Goal: Find specific page/section: Find specific page/section

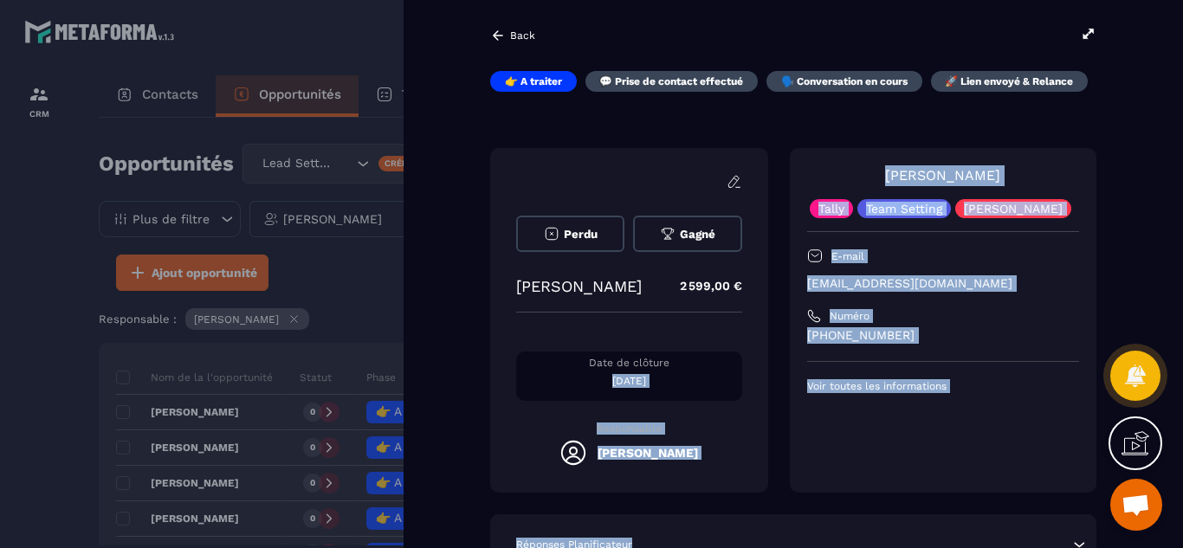
scroll to position [381, 0]
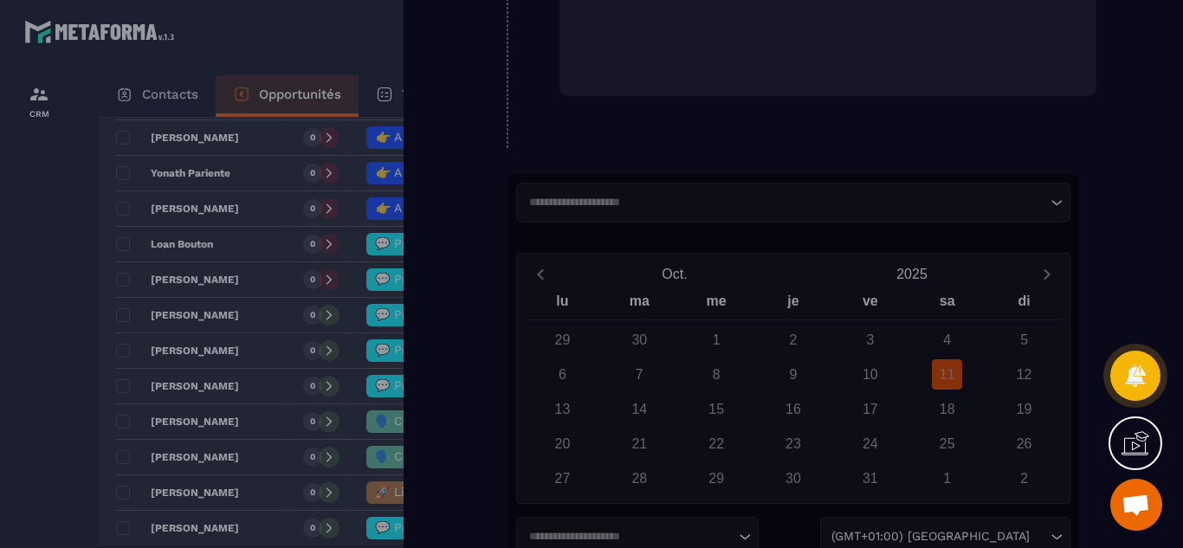
click at [1122, 215] on div "Back 👉 A traiter 💬 Prise de contact effectué 🗣️ Conversation en cours 🚀 Lien en…" at bounding box center [794, 274] width 780 height 548
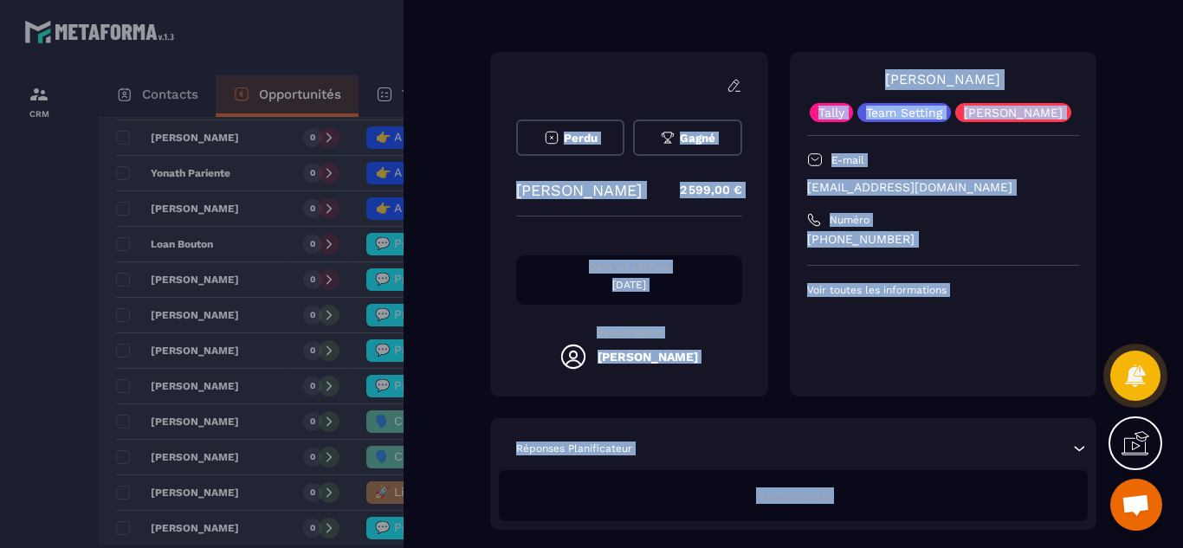
drag, startPoint x: 1122, startPoint y: 215, endPoint x: 1018, endPoint y: 80, distance: 170.5
click at [1026, 23] on div "Back 👉 A traiter 💬 Prise de contact effectué 🗣️ Conversation en cours 🚀 Lien en…" at bounding box center [794, 274] width 780 height 548
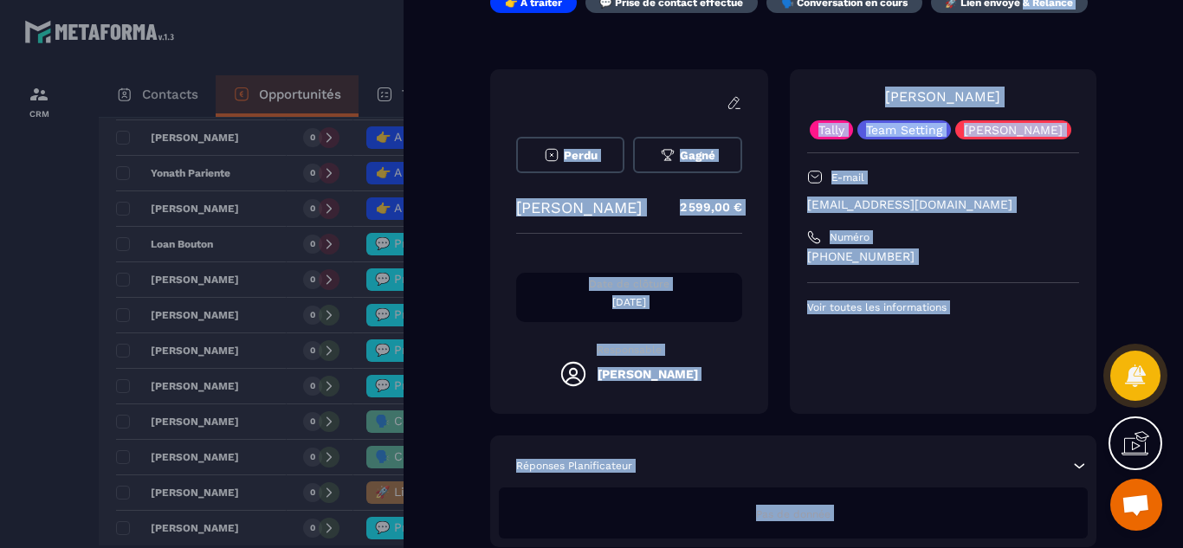
click at [674, 49] on div "👉 A traiter 💬 Prise de contact effectué 🗣️ Conversation en cours 🚀 Lien envoyé …" at bounding box center [793, 269] width 606 height 555
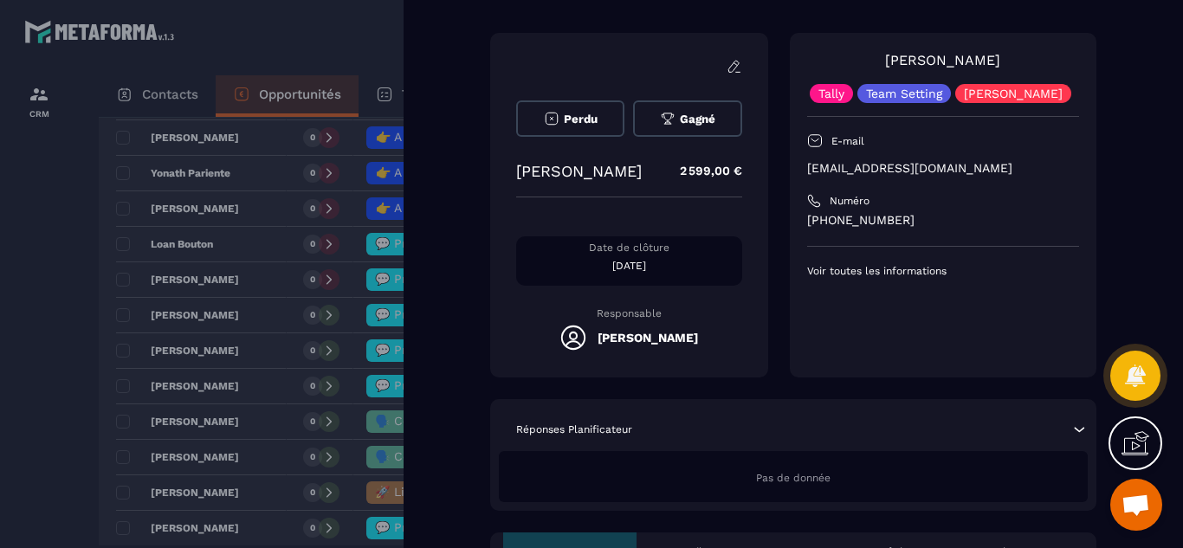
scroll to position [113, 0]
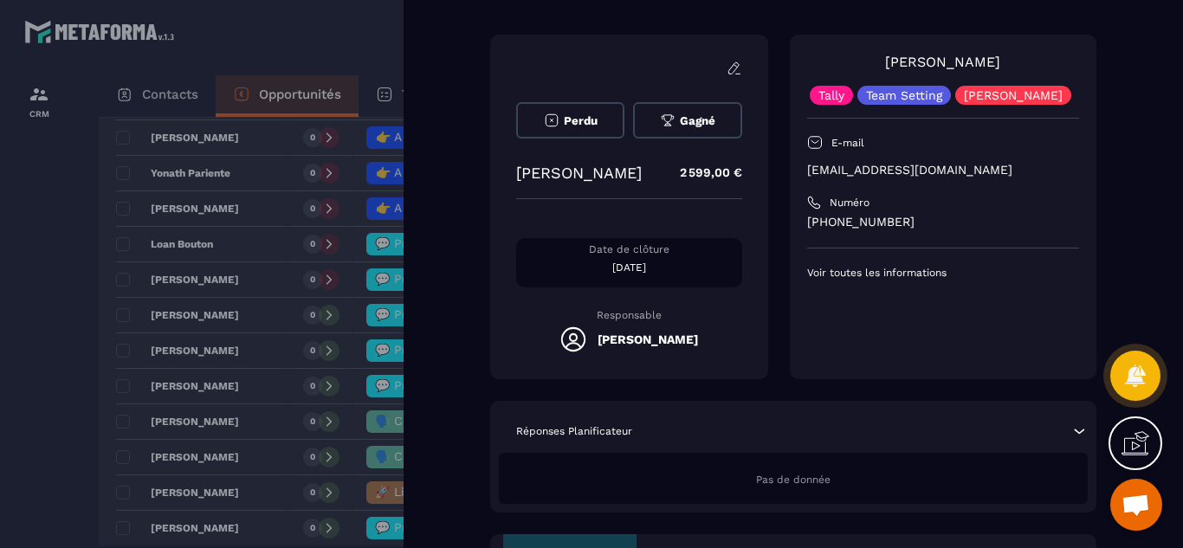
click at [62, 344] on div at bounding box center [591, 274] width 1183 height 548
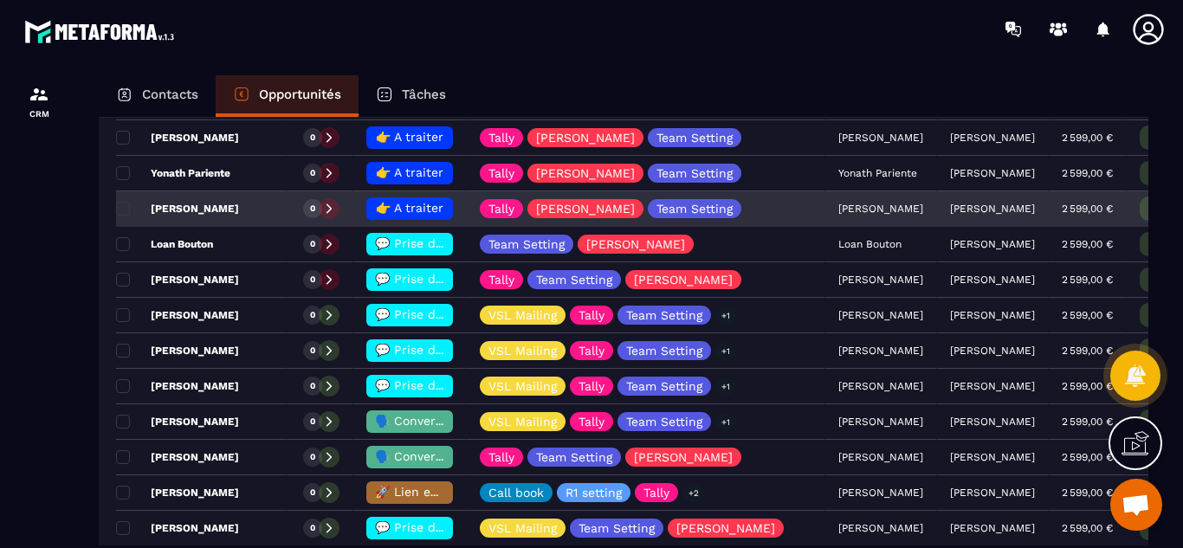
click at [404, 205] on span "👉 A traiter" at bounding box center [410, 208] width 68 height 14
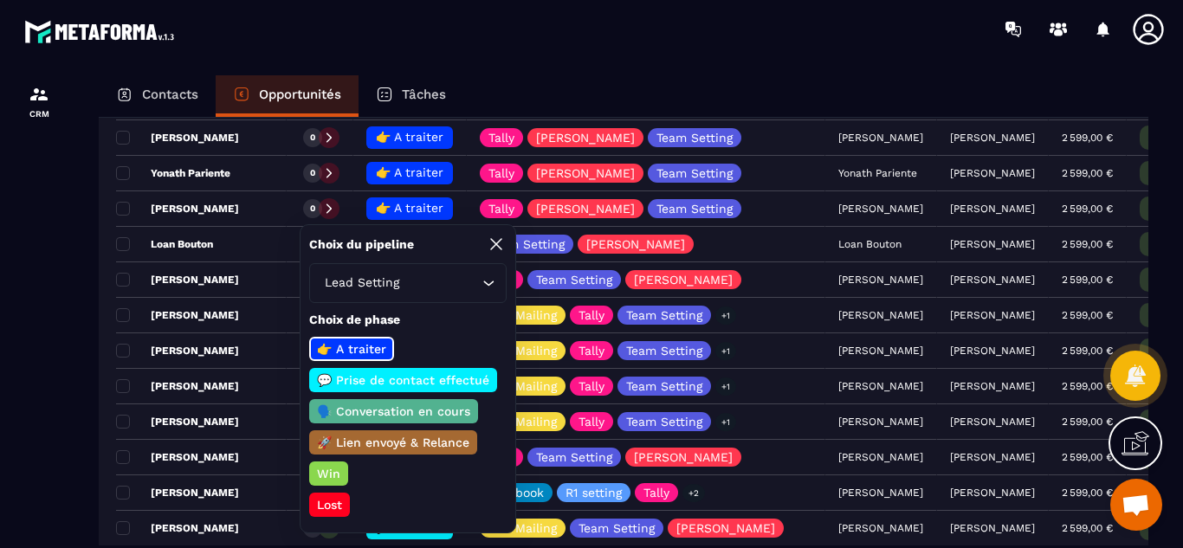
click at [391, 383] on p "💬 Prise de contact effectué" at bounding box center [403, 380] width 178 height 17
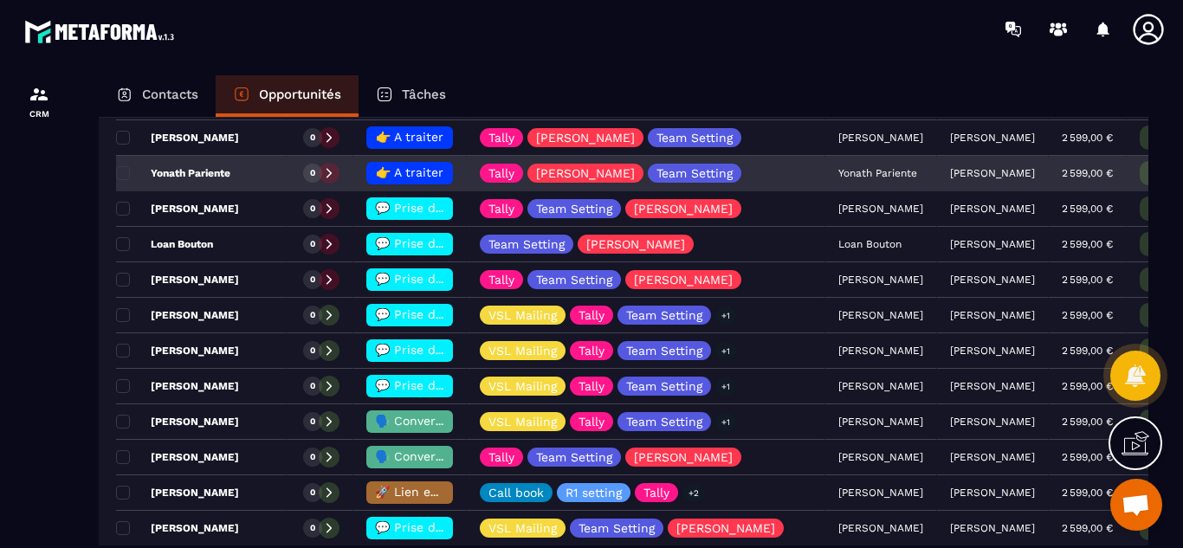
click at [223, 176] on p "Yonath Pariente" at bounding box center [173, 173] width 114 height 14
